Goal: Transaction & Acquisition: Download file/media

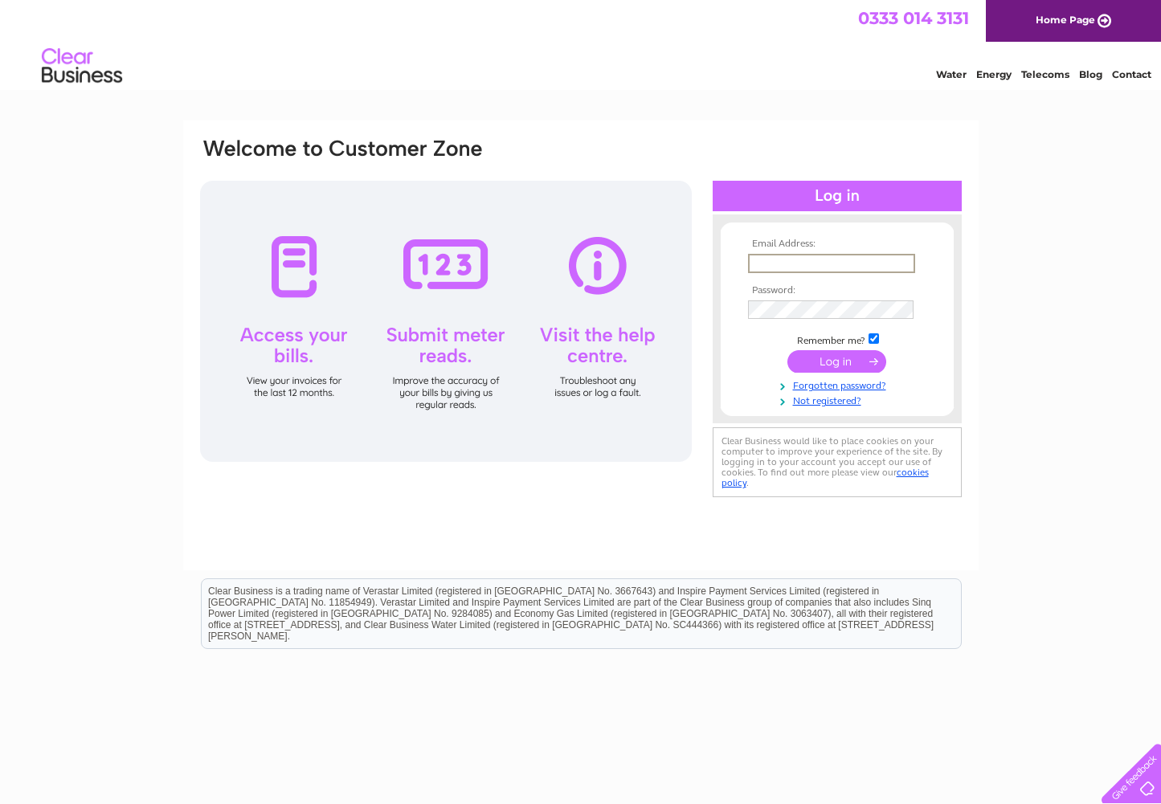
type input "sianwilkie@wilkierider.co.uk"
click at [836, 360] on input "submit" at bounding box center [836, 361] width 99 height 22
click at [831, 362] on input "submit" at bounding box center [836, 361] width 99 height 22
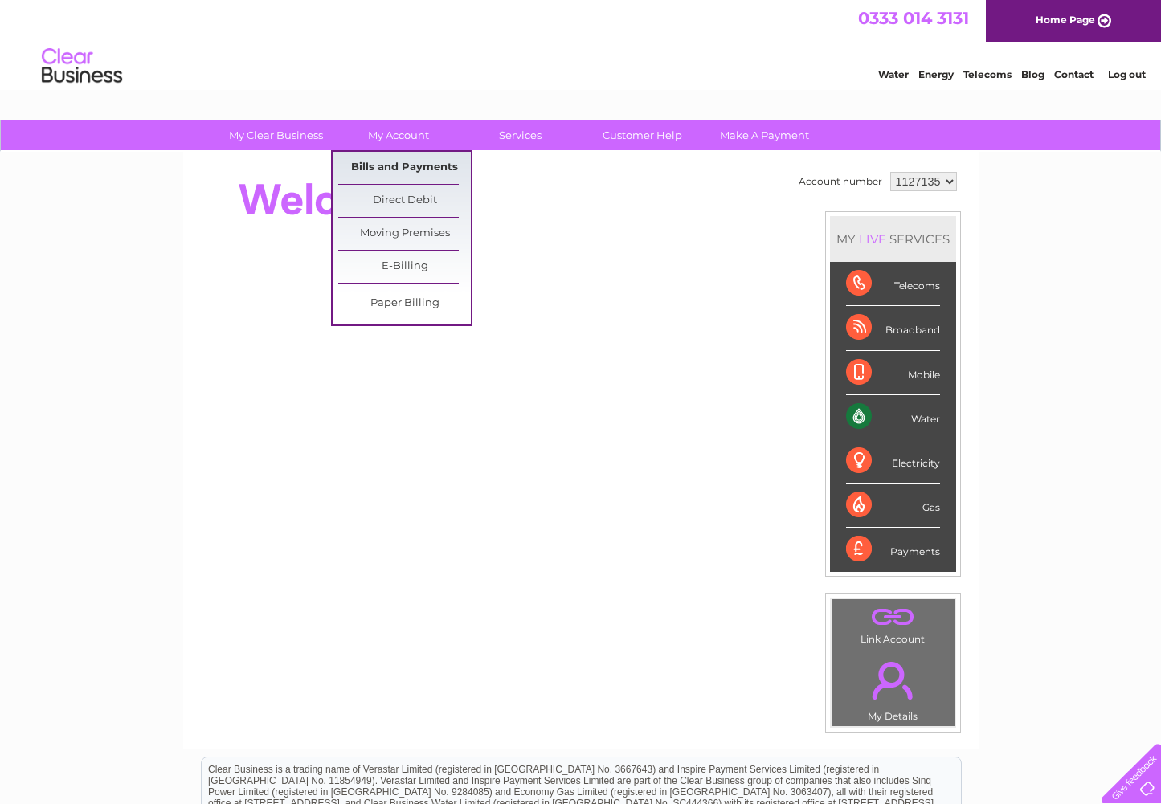
click at [416, 165] on link "Bills and Payments" at bounding box center [404, 168] width 133 height 32
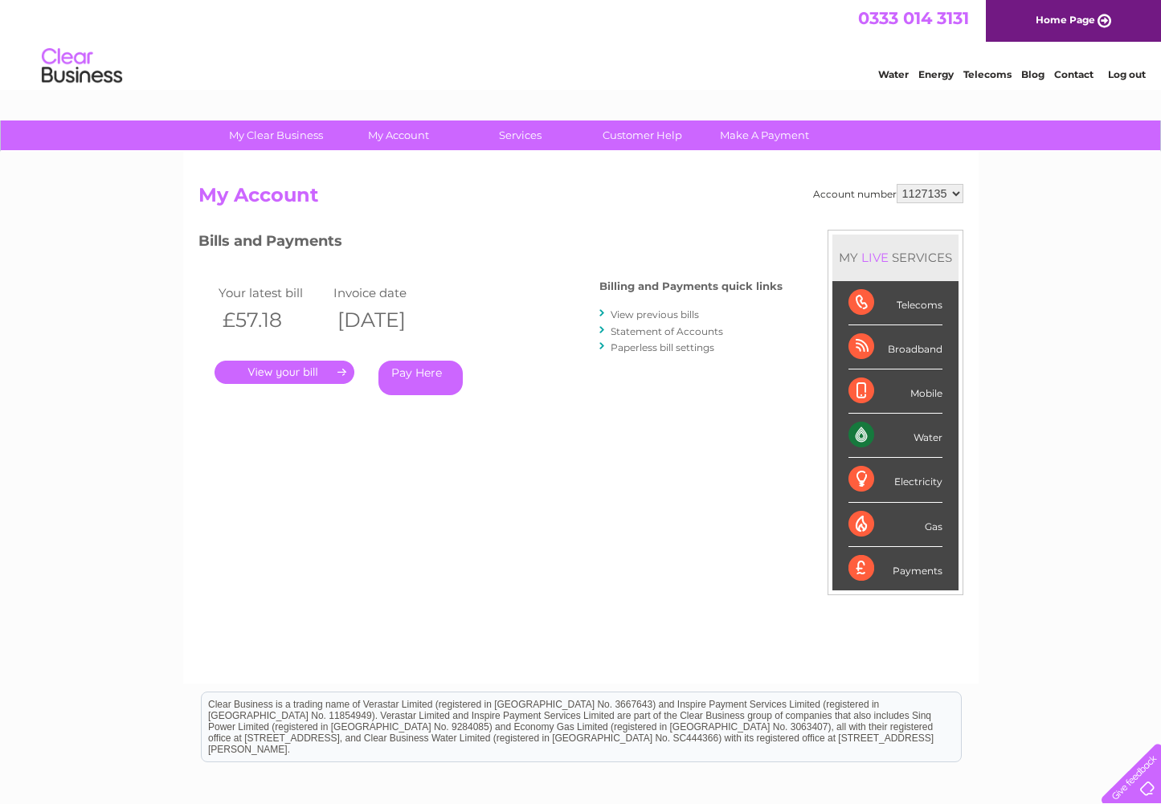
click at [334, 369] on link "." at bounding box center [284, 372] width 140 height 23
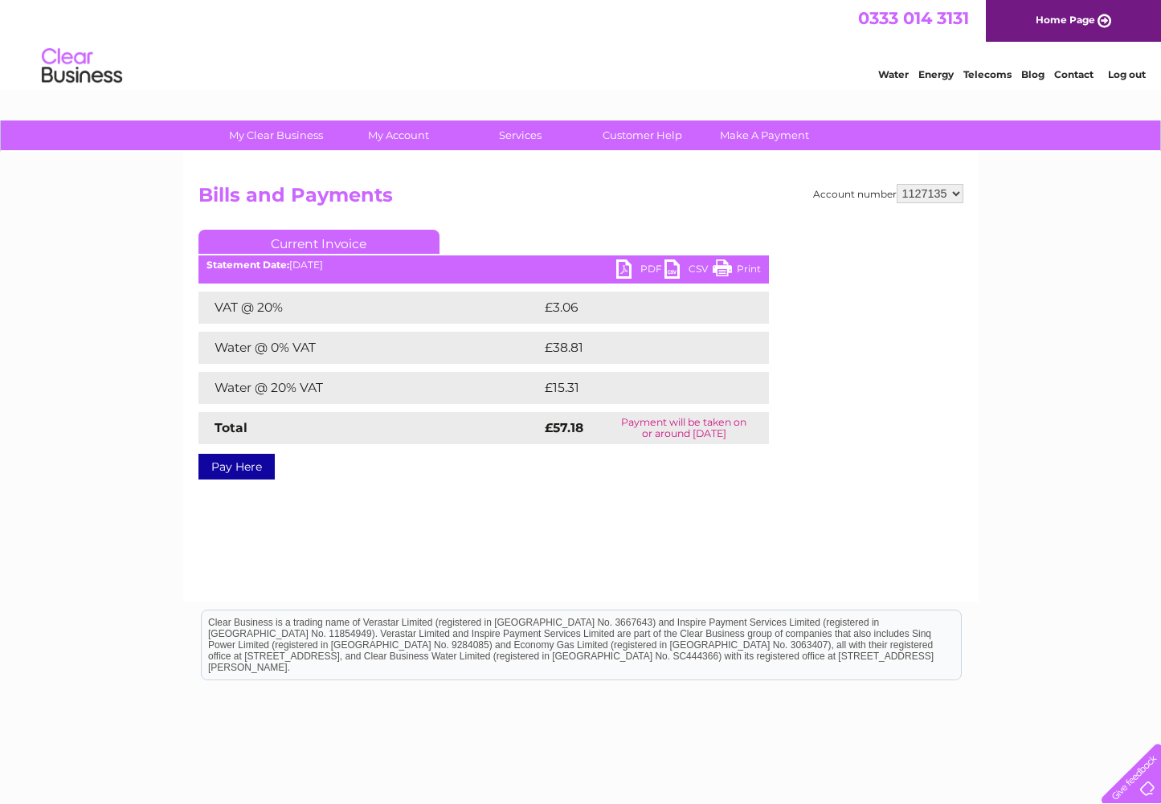
click at [628, 268] on link "PDF" at bounding box center [640, 270] width 48 height 23
select select "1127136"
click at [625, 269] on link "PDF" at bounding box center [640, 270] width 48 height 23
select select "3024834"
click at [639, 265] on link "PDF" at bounding box center [640, 270] width 48 height 23
